Goal: Transaction & Acquisition: Purchase product/service

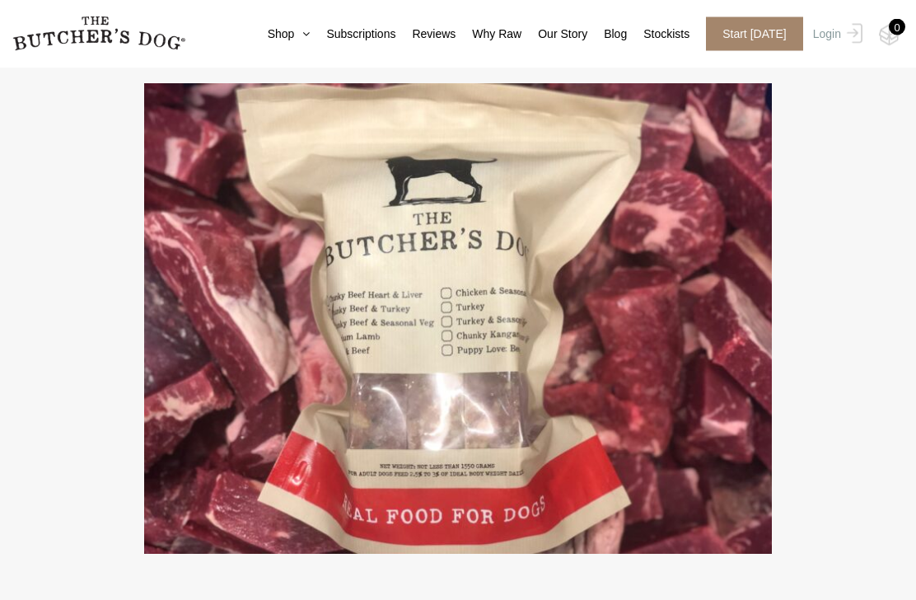
scroll to position [3431, 0]
click at [294, 33] on icon at bounding box center [302, 34] width 16 height 12
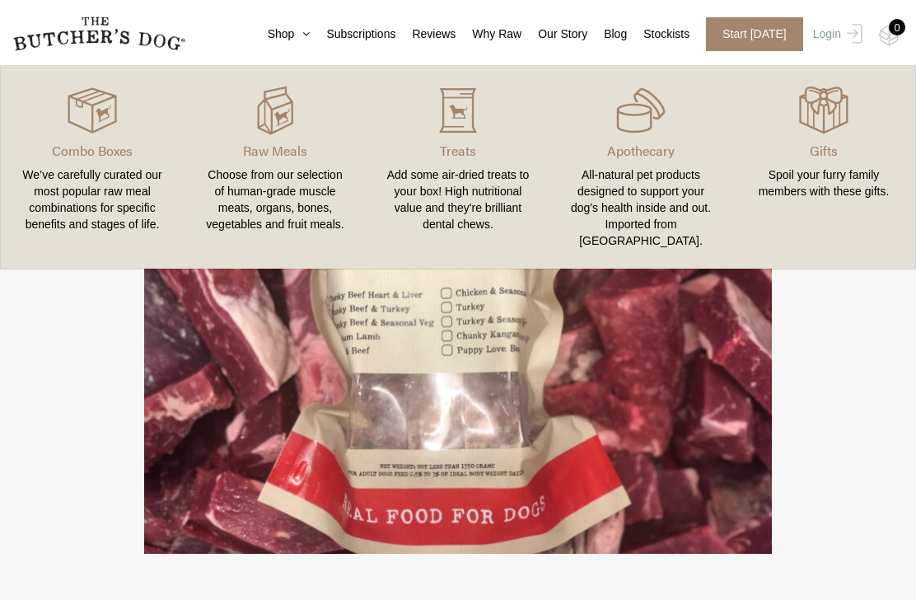
click at [272, 197] on div "Choose from our selection of human-grade muscle meats, organs, bones, vegetable…" at bounding box center [274, 199] width 143 height 66
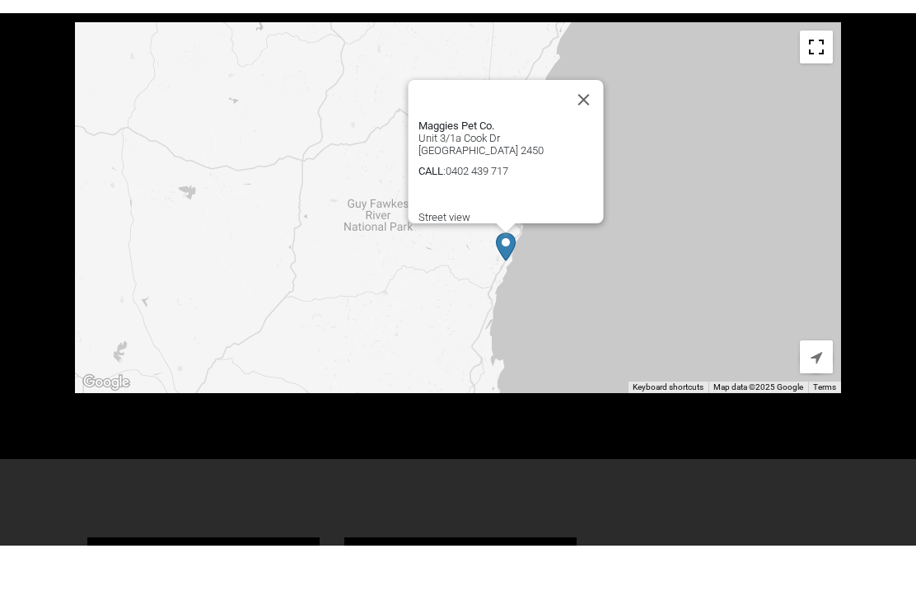
scroll to position [718, 0]
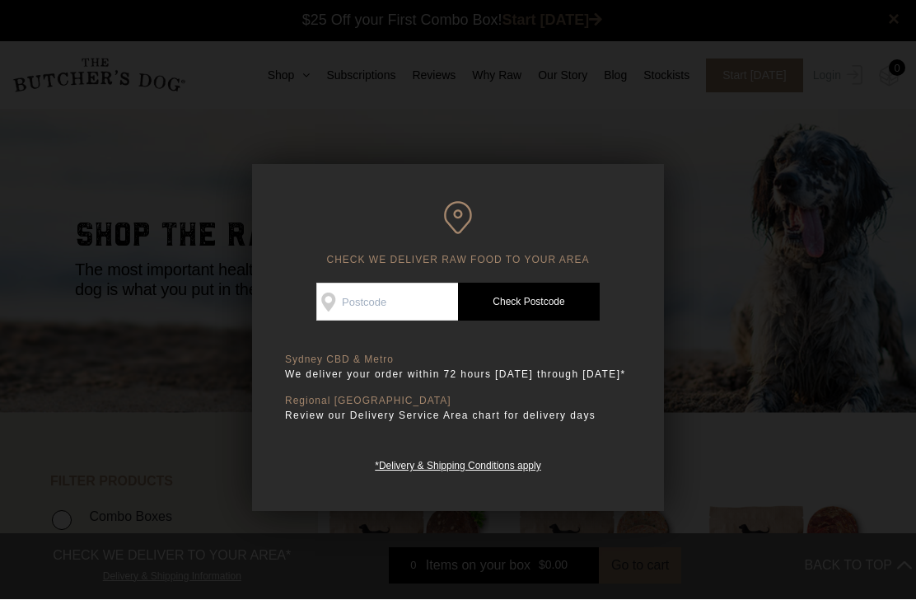
scroll to position [1, 0]
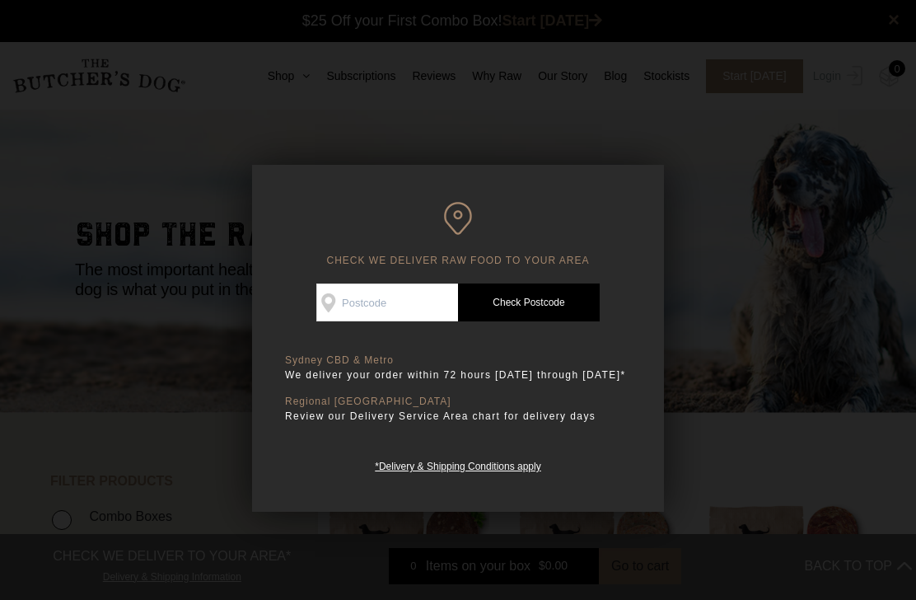
click at [423, 306] on input "Check Availability At" at bounding box center [387, 302] width 142 height 38
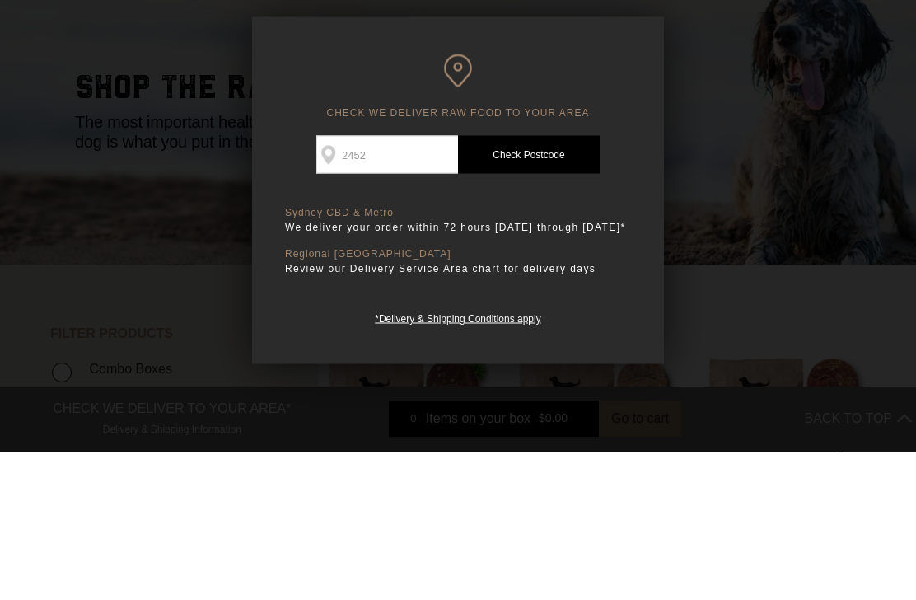
type input "2452"
click at [527, 283] on link "Check Postcode" at bounding box center [529, 302] width 142 height 38
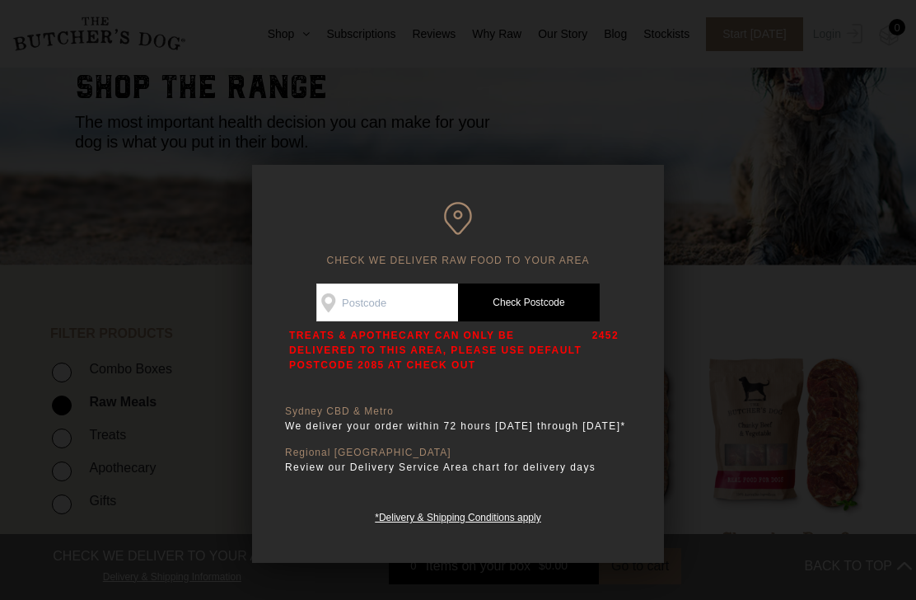
click at [655, 112] on div at bounding box center [458, 300] width 916 height 600
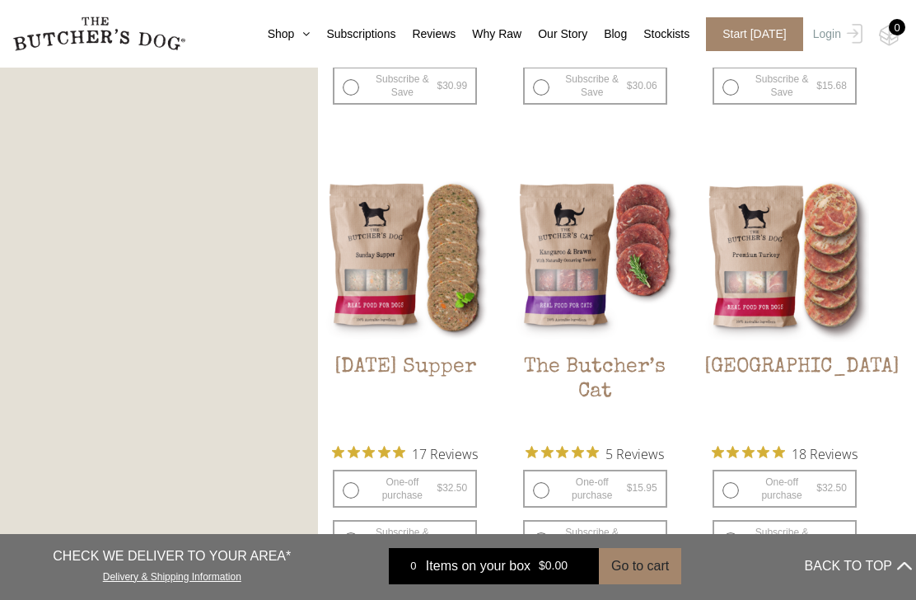
scroll to position [1736, 0]
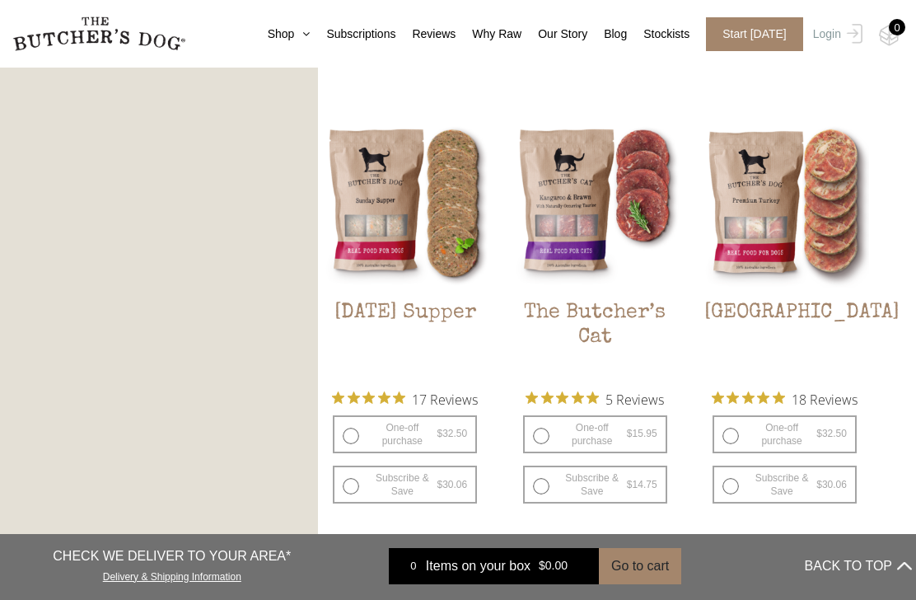
click at [666, 491] on label "Subscribe & Save $ 15.95 Original price was: $15.95. $ 14.75 Current price is: …" at bounding box center [595, 484] width 144 height 38
radio input "true"
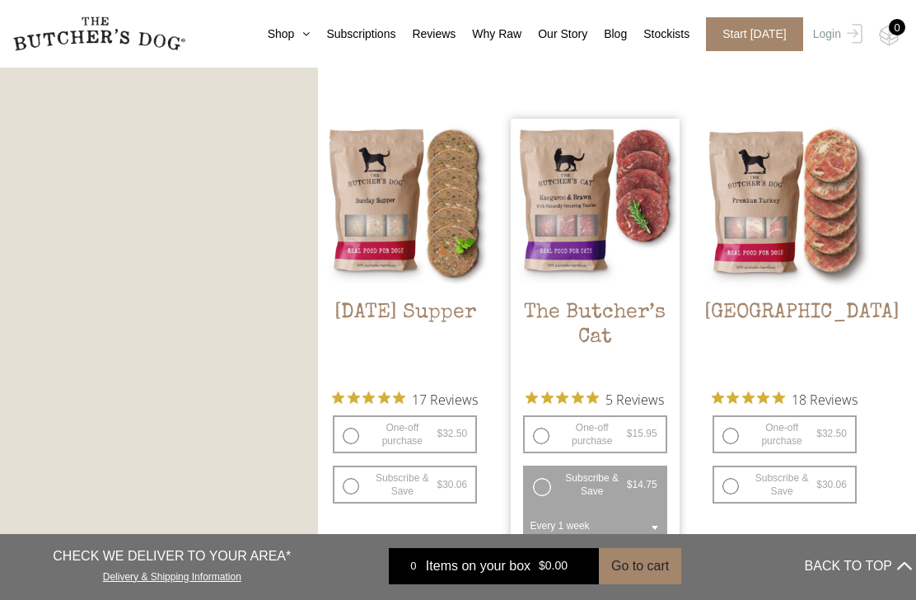
click at [665, 484] on span "$ 15.95 Original price was: $15.95. $ 14.75 Current price is: $14.75. / week" at bounding box center [646, 484] width 39 height 13
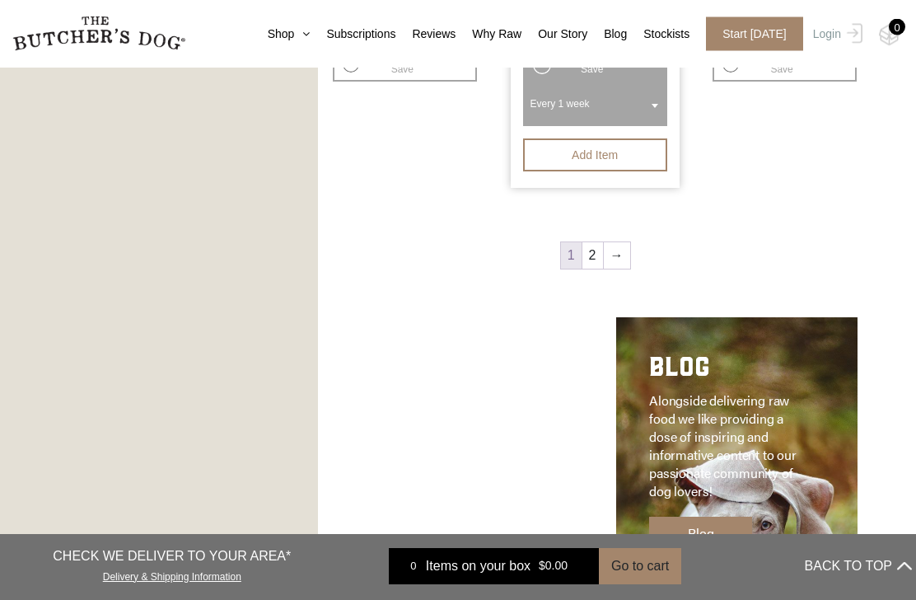
scroll to position [2187, 0]
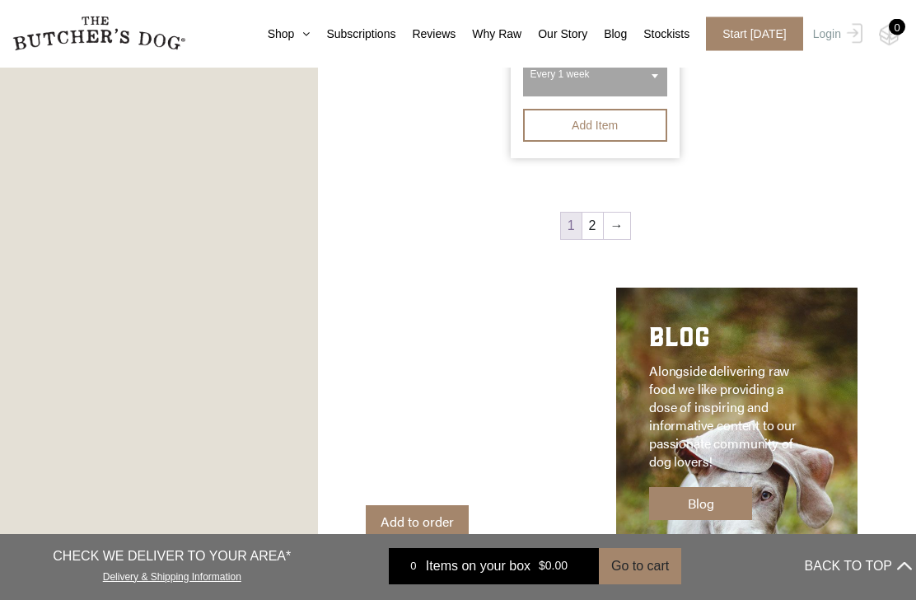
click at [621, 225] on link "→" at bounding box center [617, 226] width 26 height 26
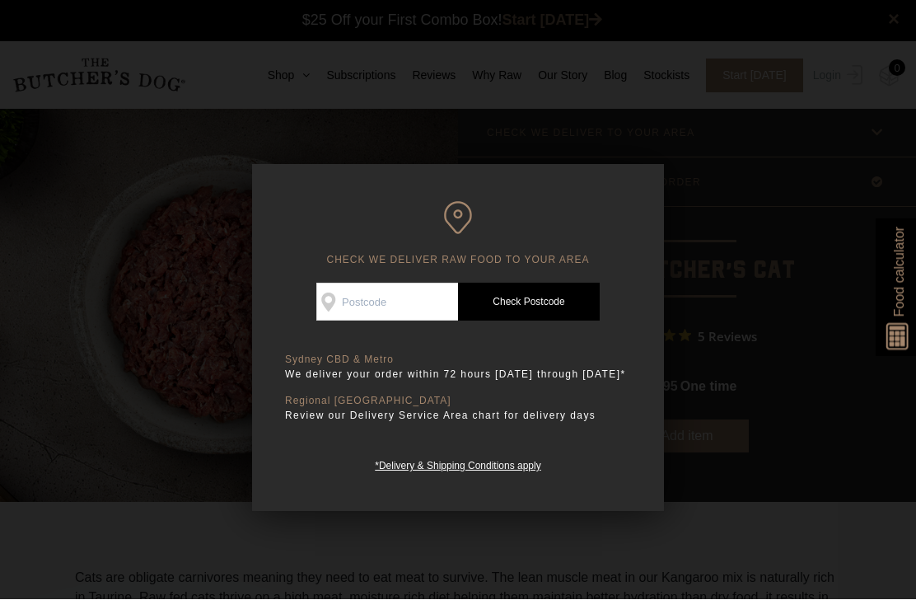
click at [739, 190] on div at bounding box center [458, 300] width 916 height 600
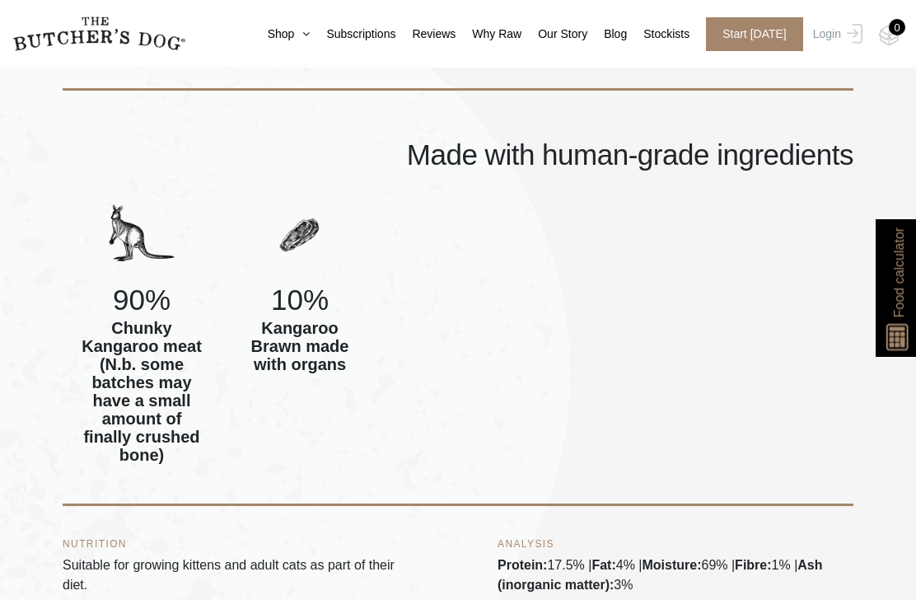
scroll to position [610, 0]
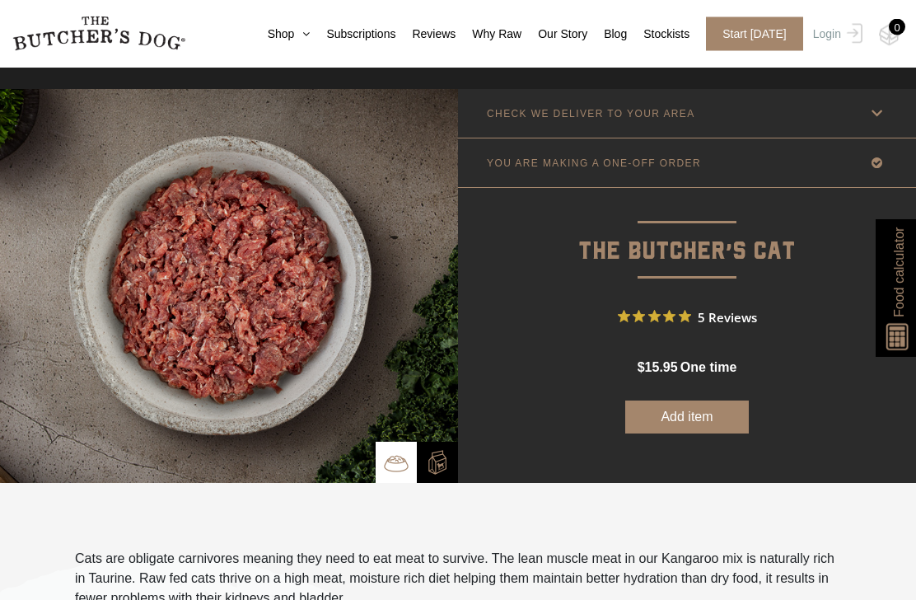
click at [294, 36] on icon at bounding box center [302, 34] width 16 height 12
